Goal: Navigation & Orientation: Find specific page/section

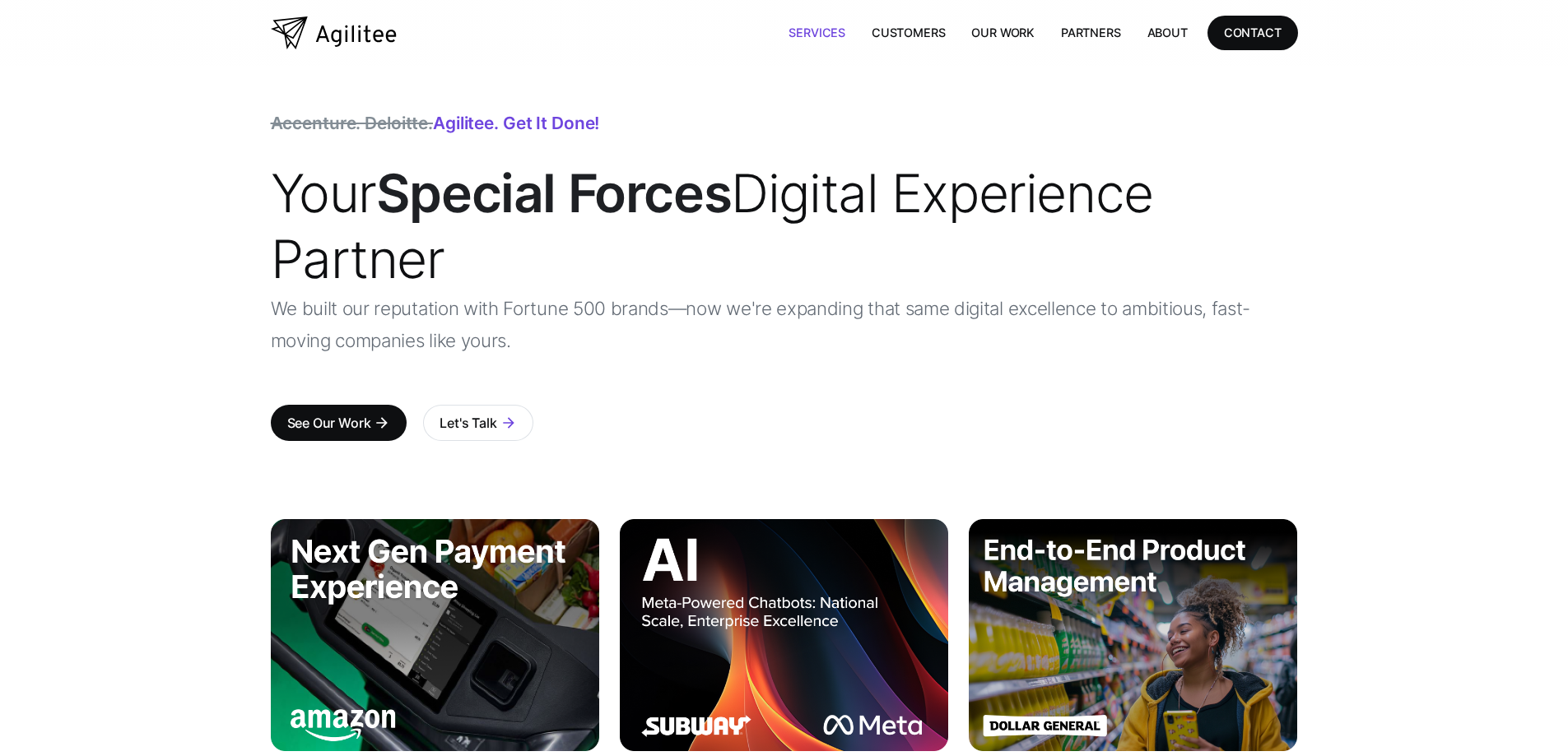
click at [790, 34] on link "Services" at bounding box center [816, 33] width 83 height 34
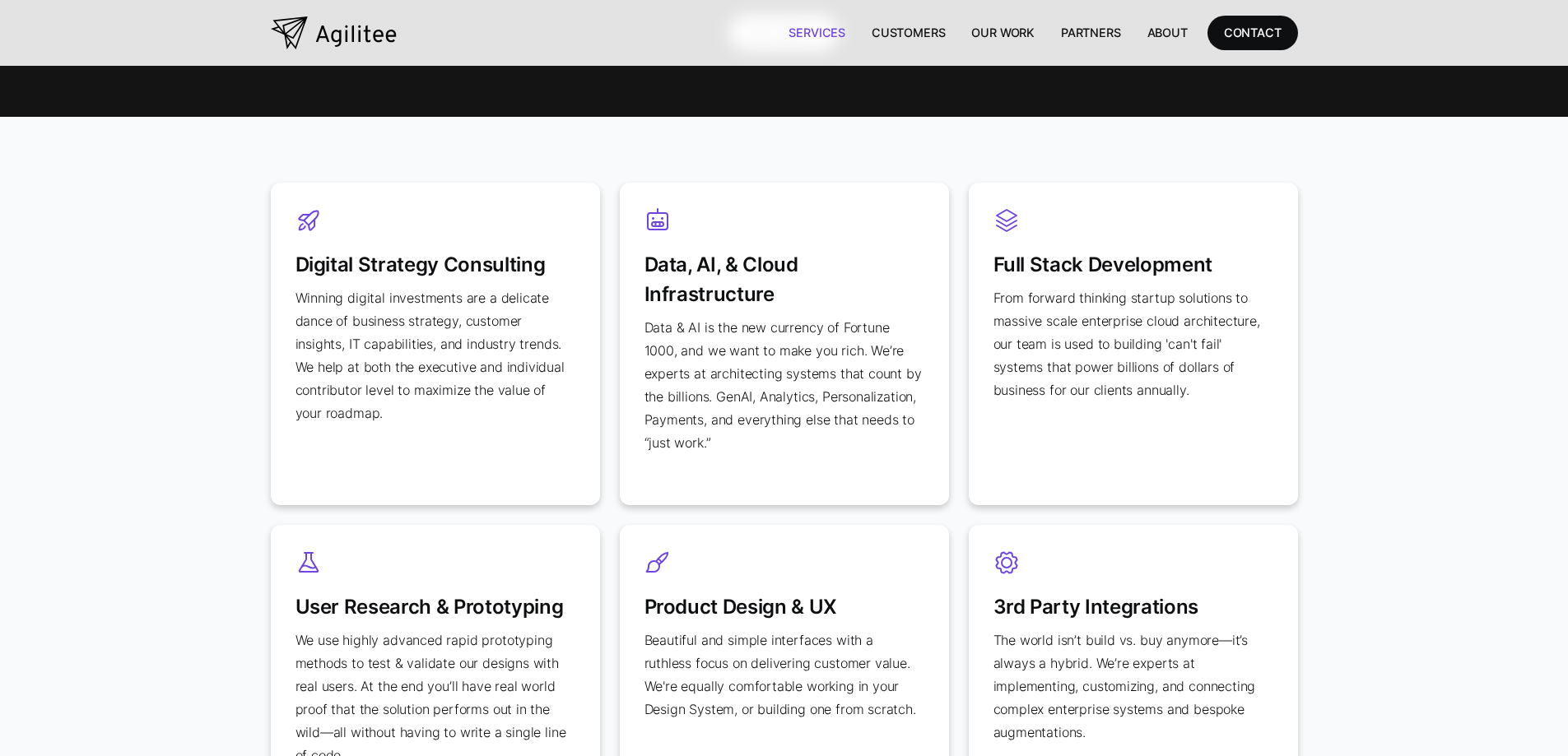
scroll to position [658, 0]
click at [224, 279] on div "Digital Strategy Consulting Winning digital investments are a delicate dance of…" at bounding box center [784, 500] width 1568 height 766
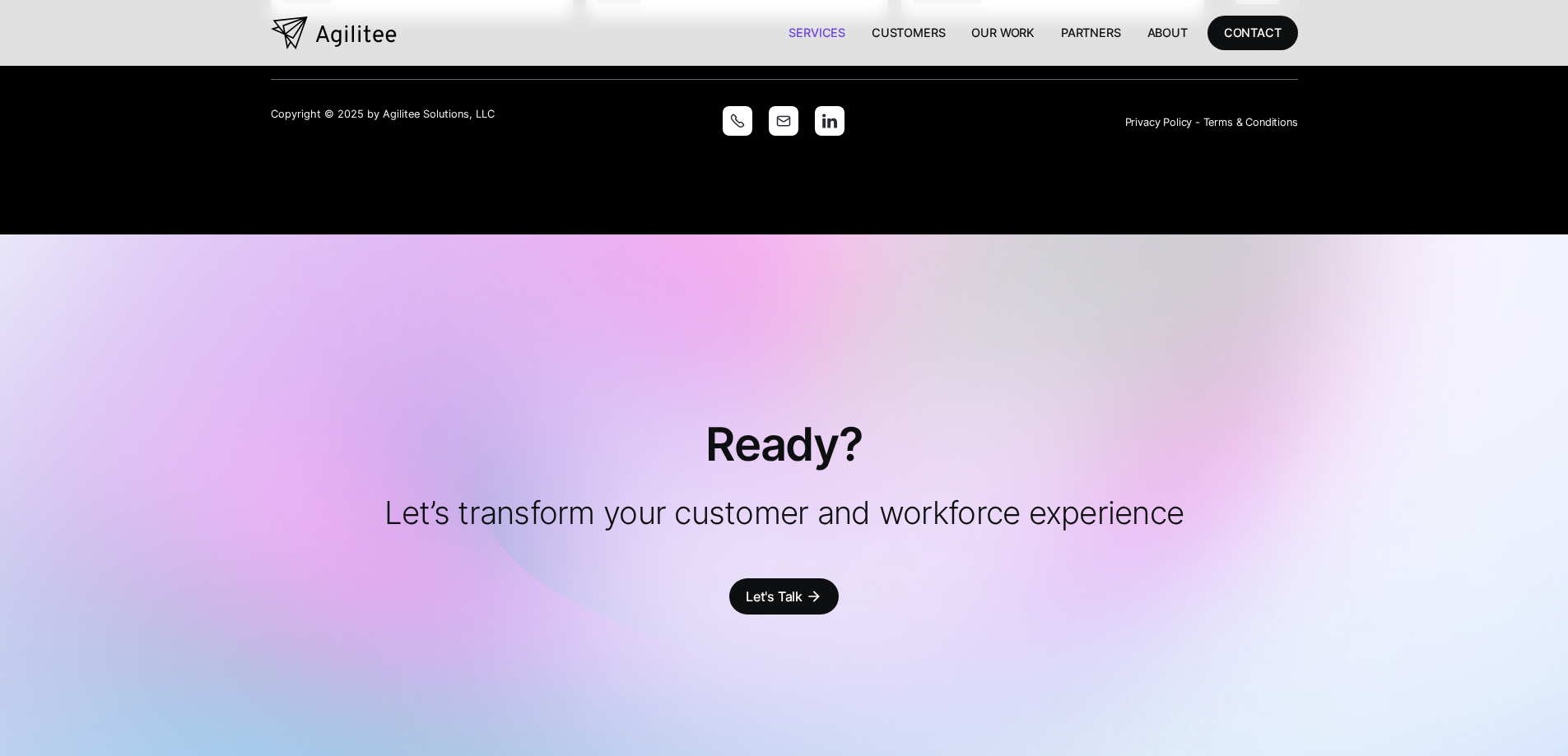
scroll to position [4065, 0]
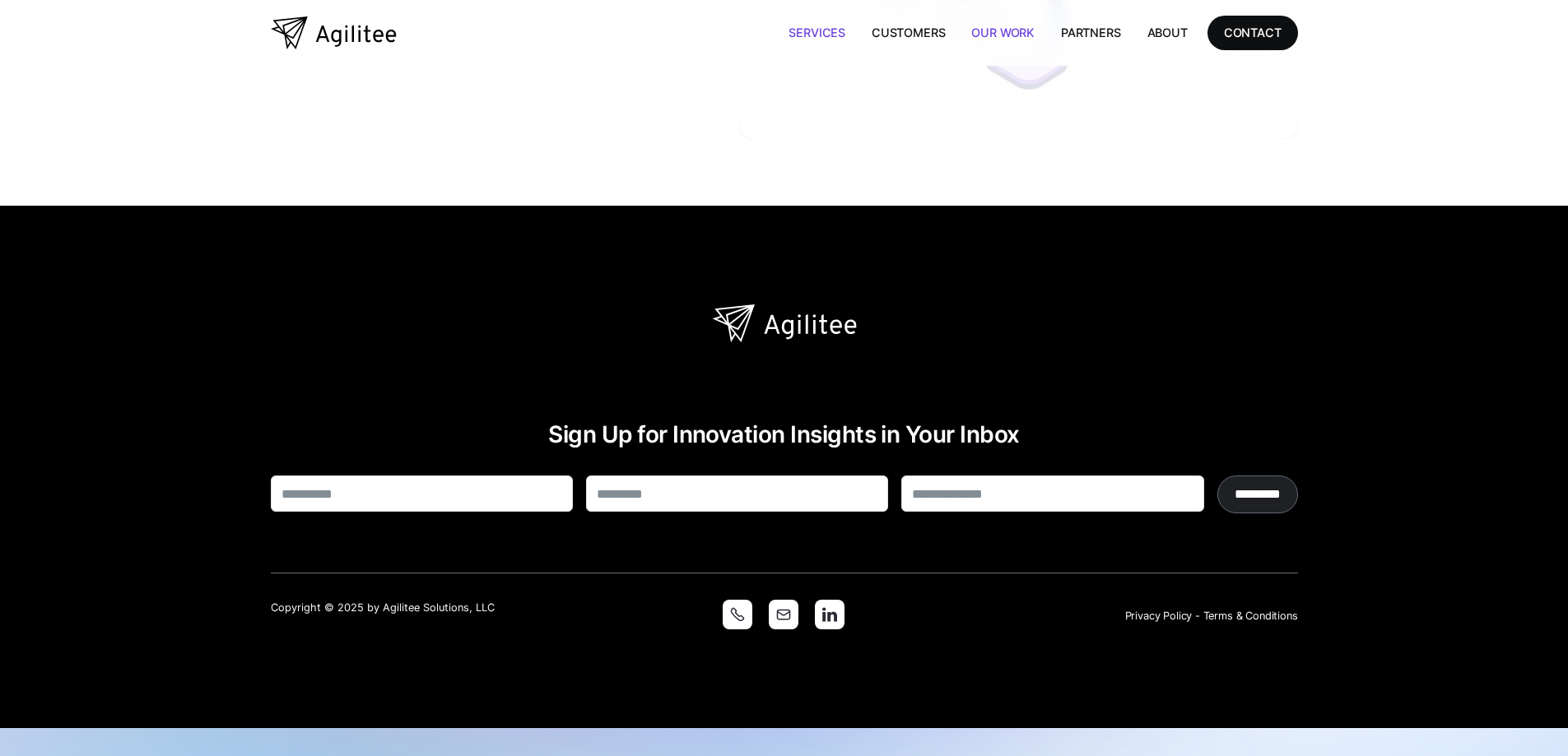
click at [1014, 42] on link "Our Work" at bounding box center [1002, 33] width 89 height 34
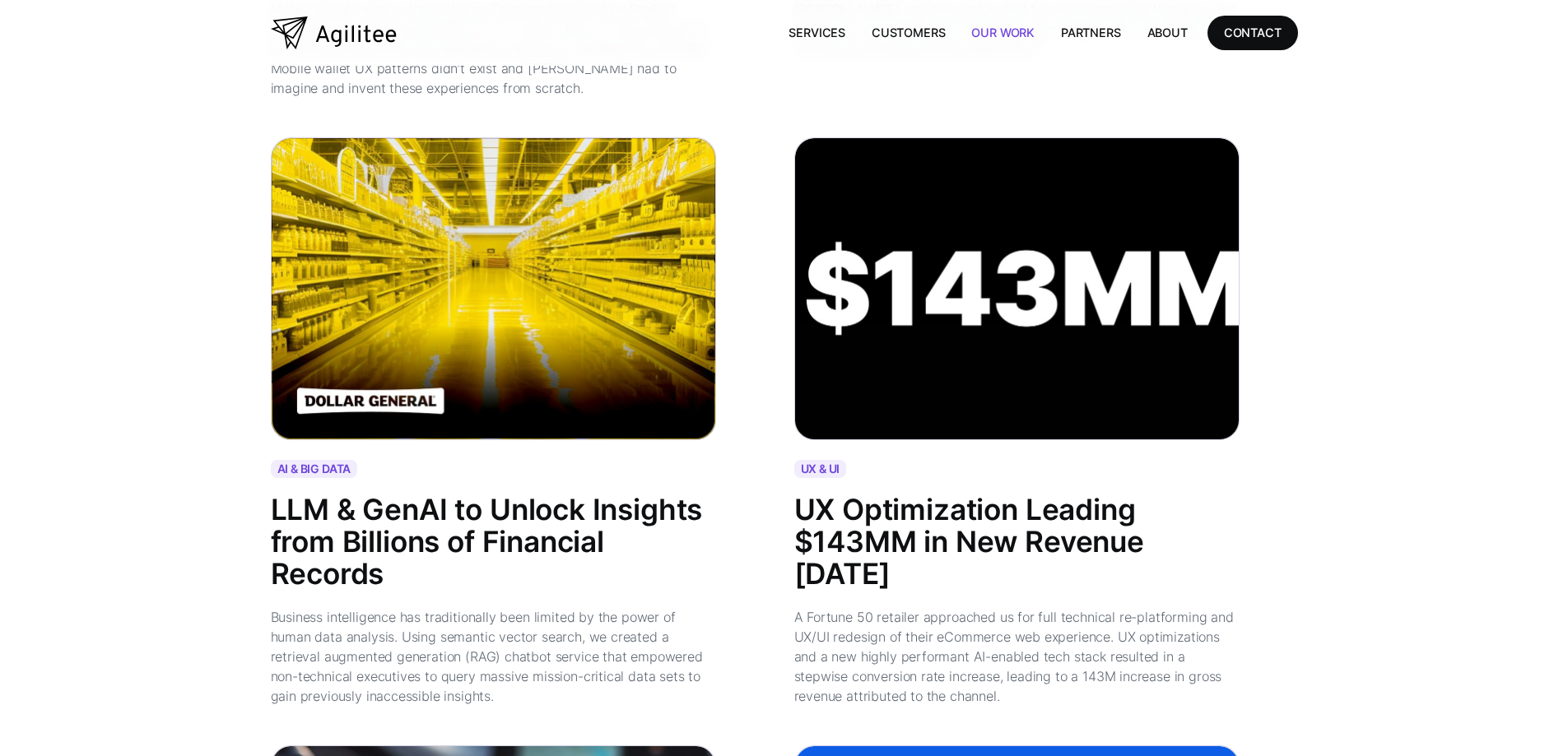
scroll to position [1151, 0]
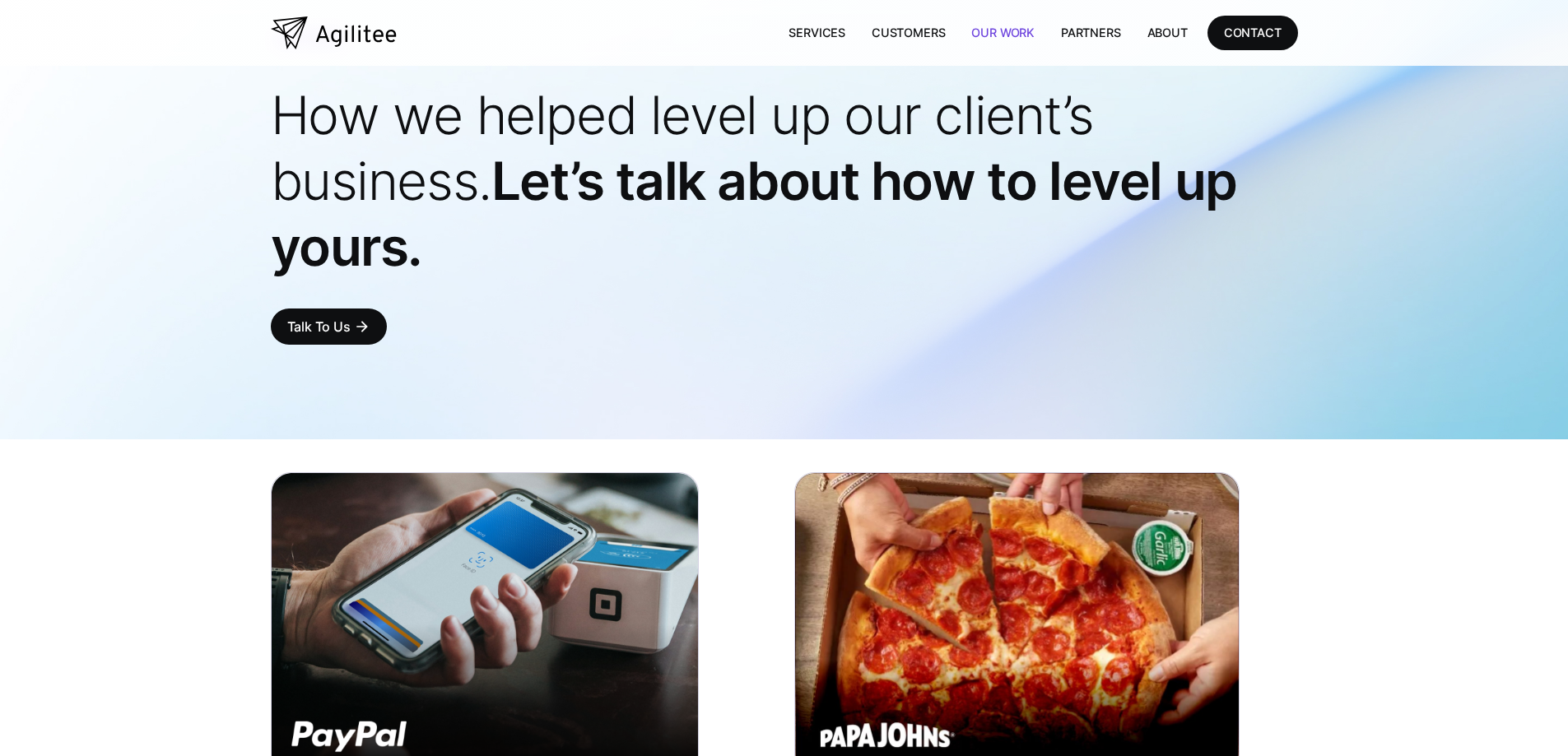
scroll to position [329, 0]
